Goal: Complete application form

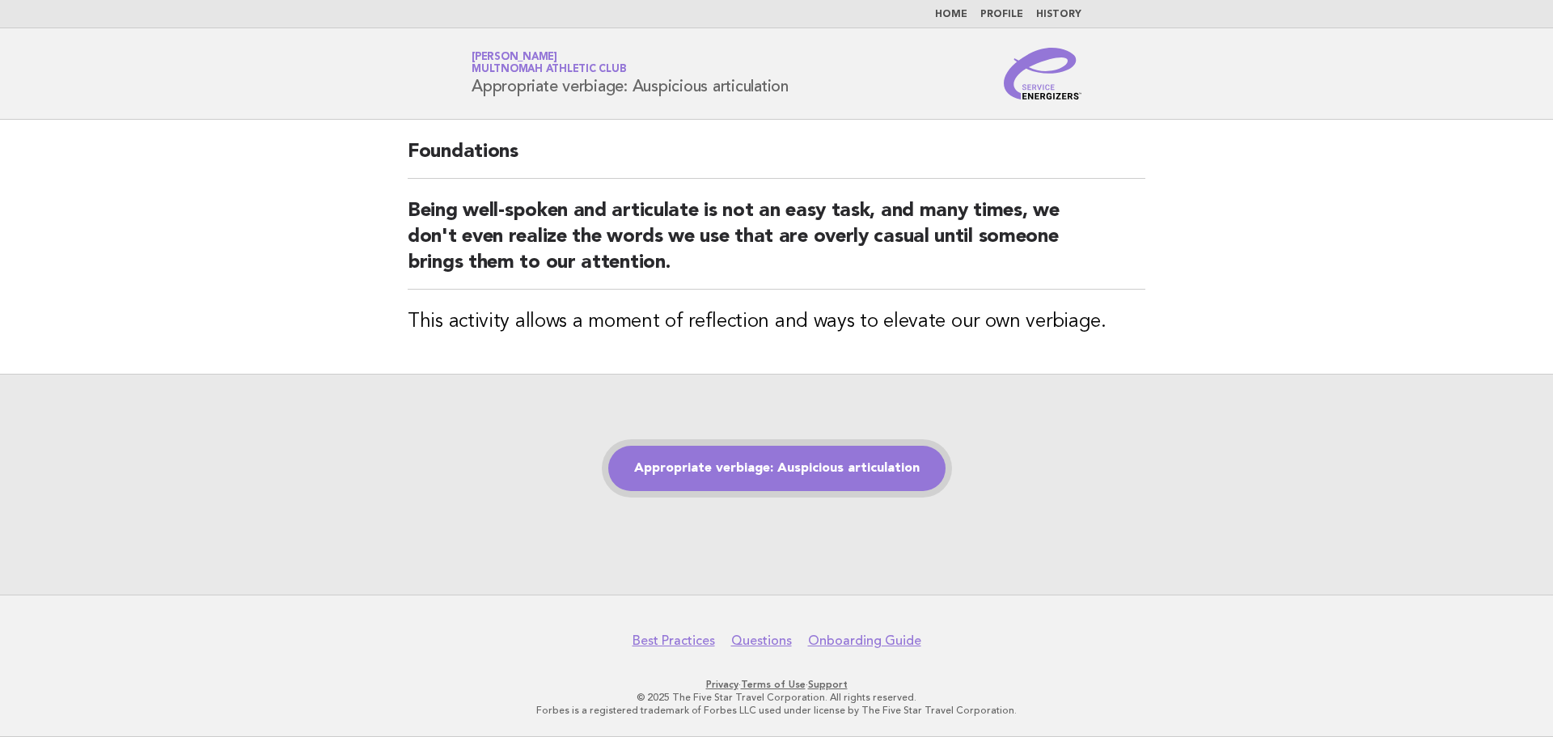
click at [739, 471] on link "Appropriate verbiage: Auspicious articulation" at bounding box center [776, 468] width 337 height 45
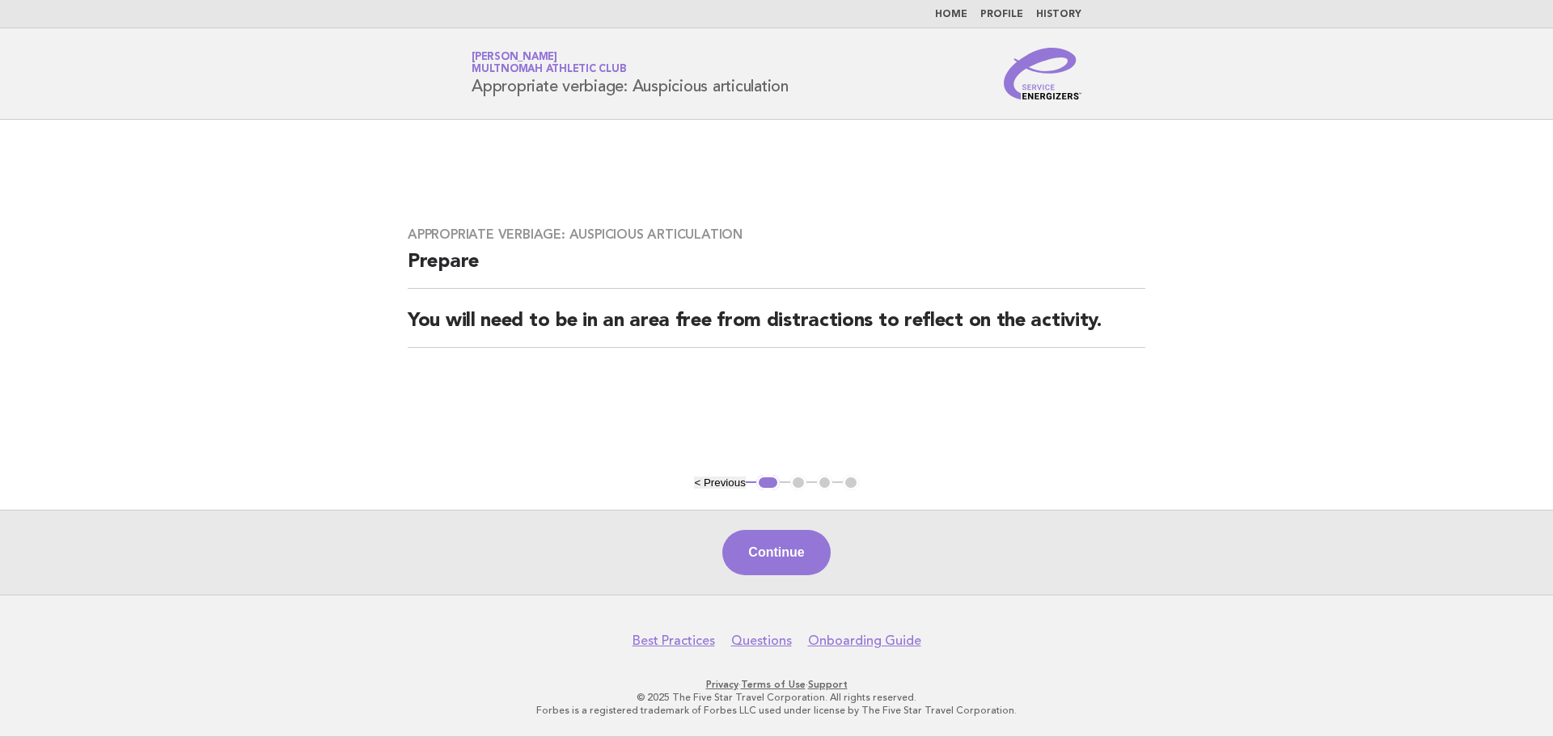
click at [796, 592] on div "Continue" at bounding box center [776, 552] width 1553 height 85
click at [778, 552] on button "Continue" at bounding box center [776, 552] width 108 height 45
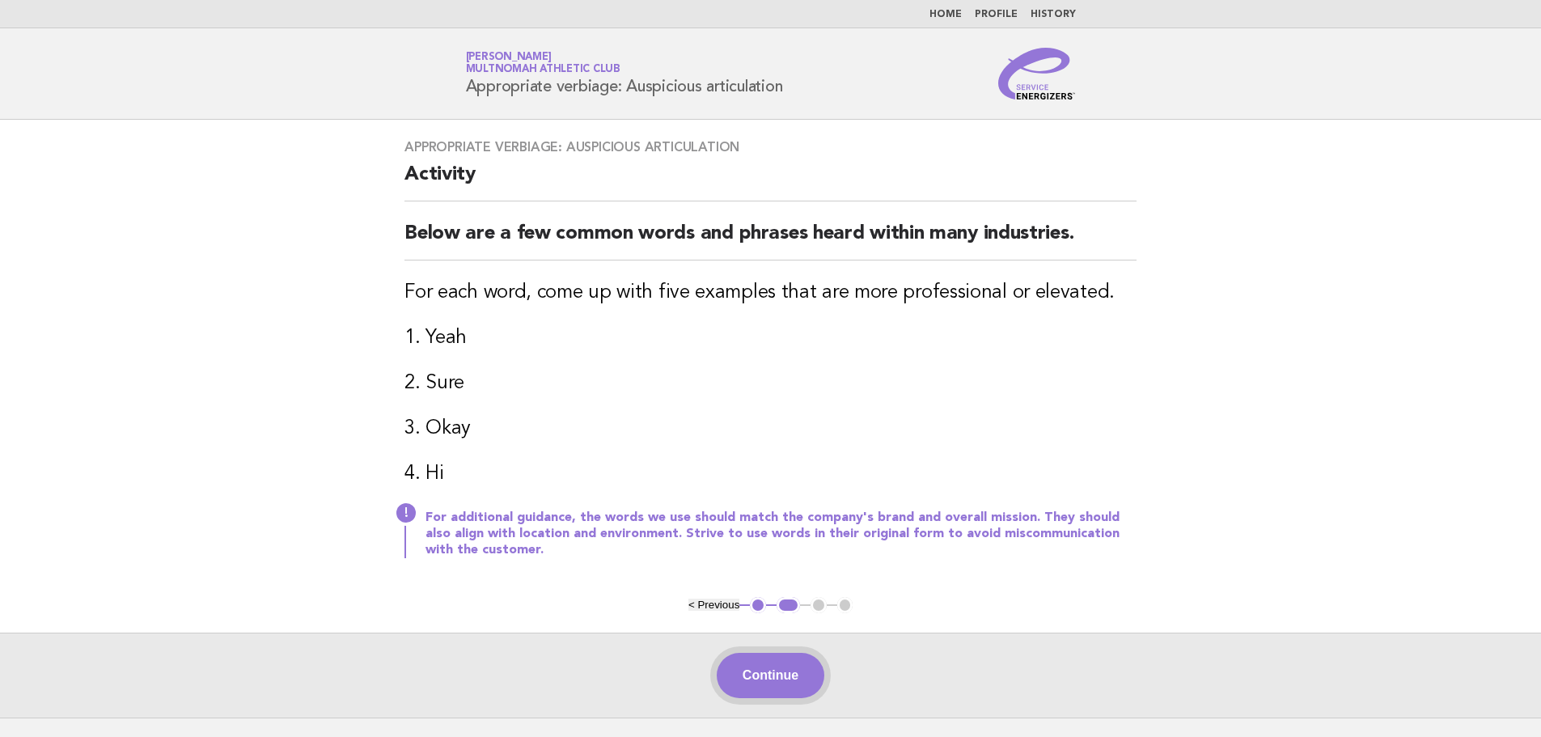
click at [777, 674] on button "Continue" at bounding box center [771, 675] width 108 height 45
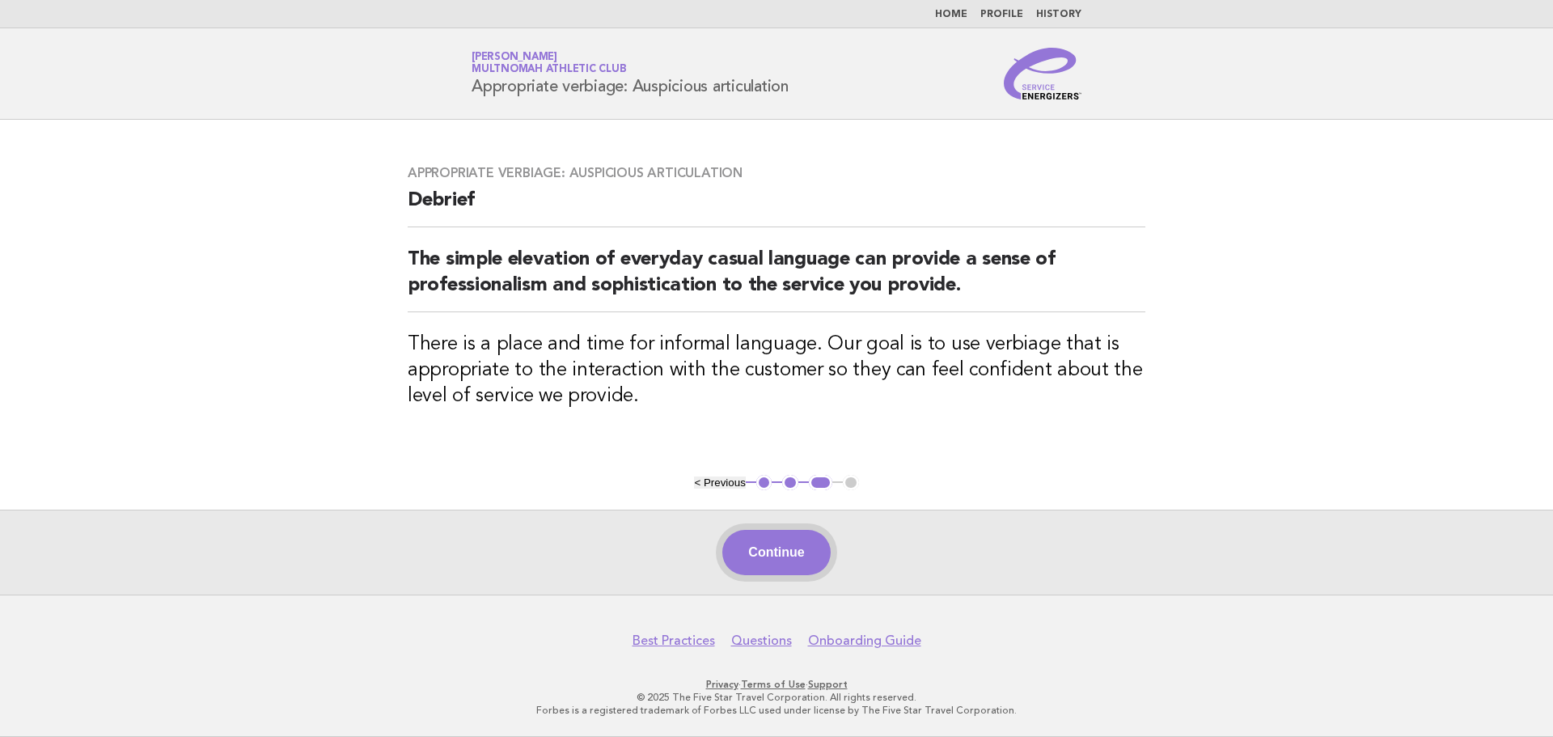
click at [789, 560] on button "Continue" at bounding box center [776, 552] width 108 height 45
